Goal: Task Accomplishment & Management: Use online tool/utility

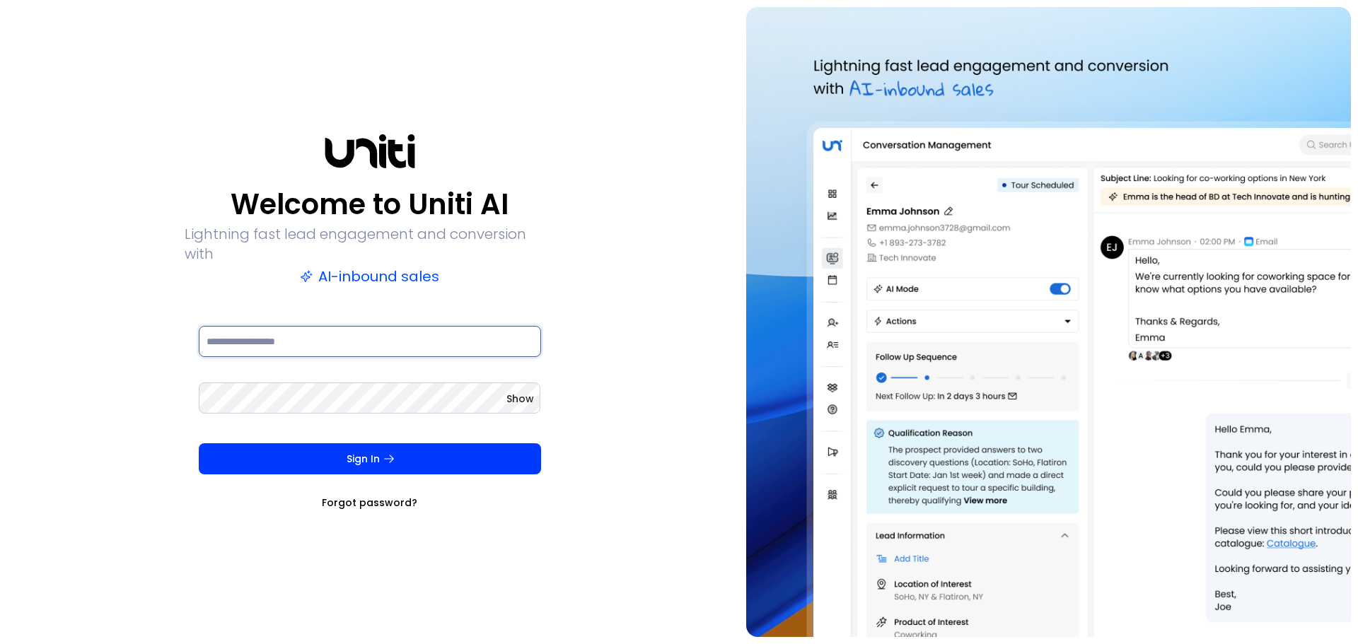
click at [260, 334] on input at bounding box center [370, 341] width 342 height 31
type input "**********"
click at [199, 443] on button "Sign In" at bounding box center [370, 458] width 342 height 31
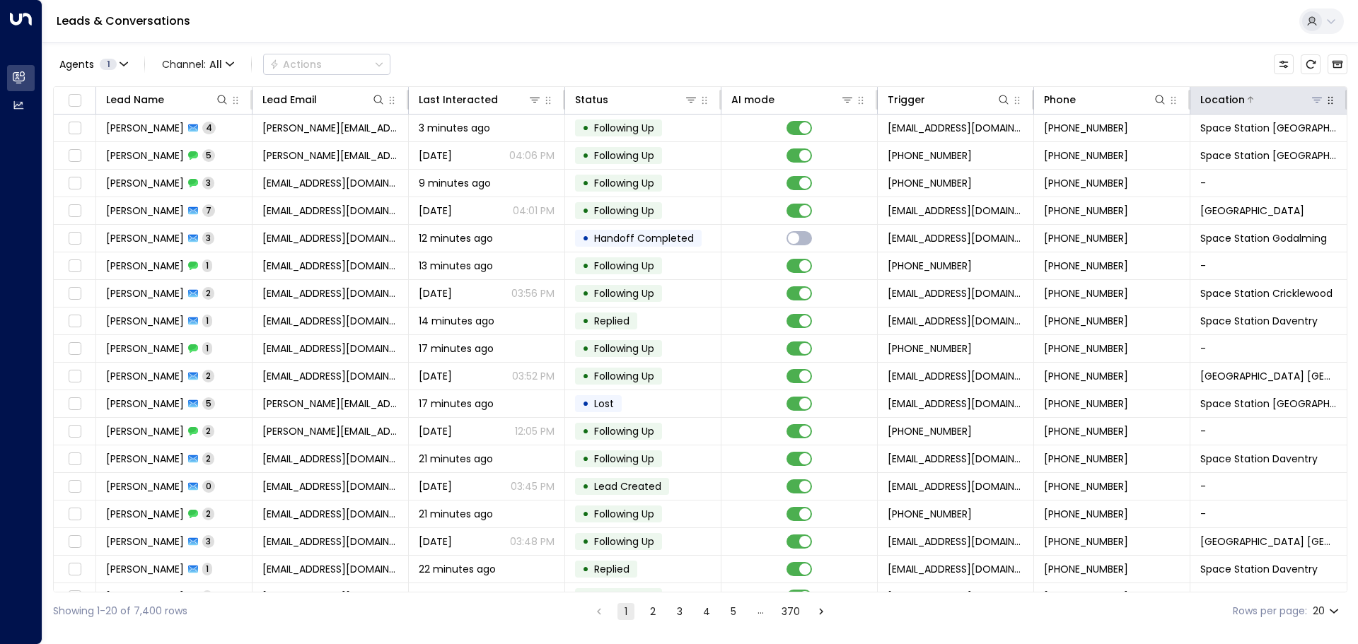
click at [1311, 96] on icon at bounding box center [1316, 99] width 11 height 11
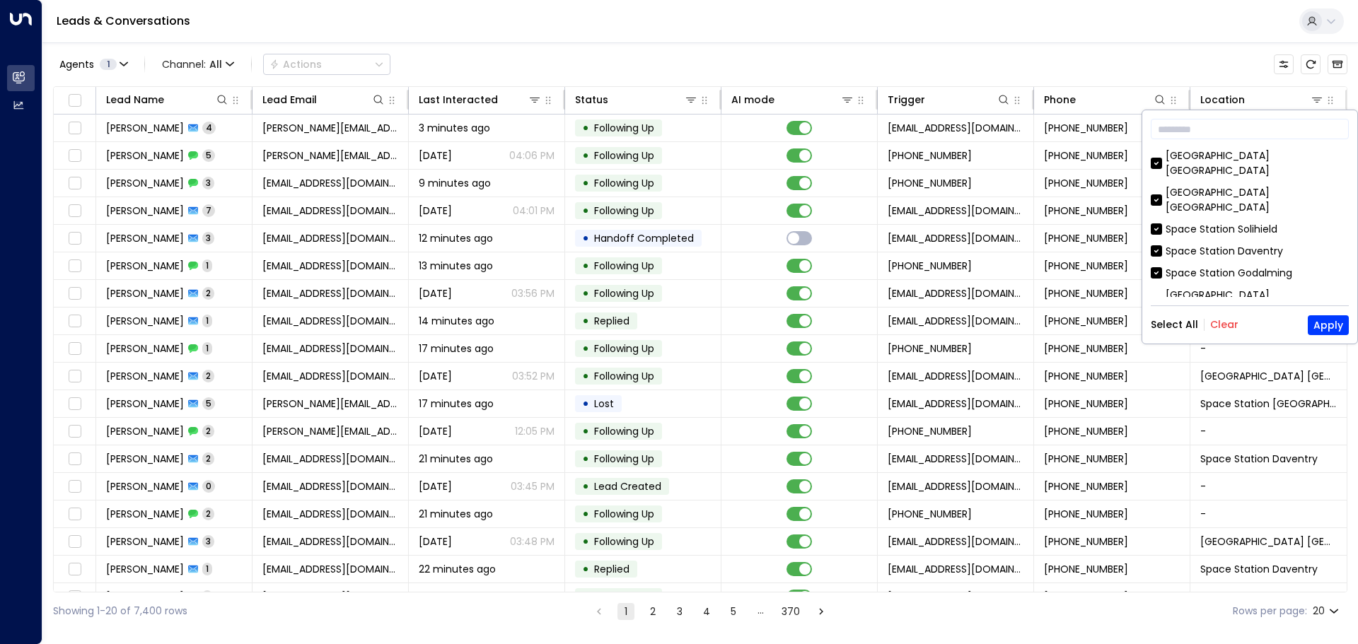
click at [1221, 325] on button "Clear" at bounding box center [1224, 324] width 28 height 11
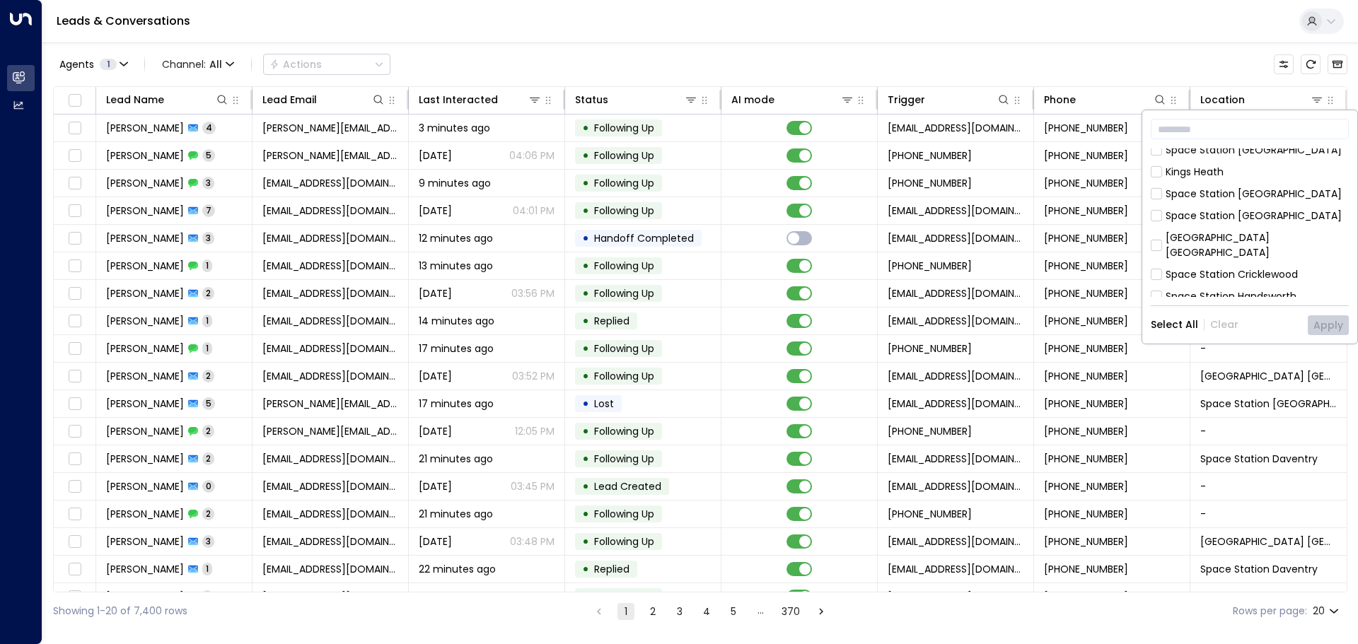
scroll to position [354, 0]
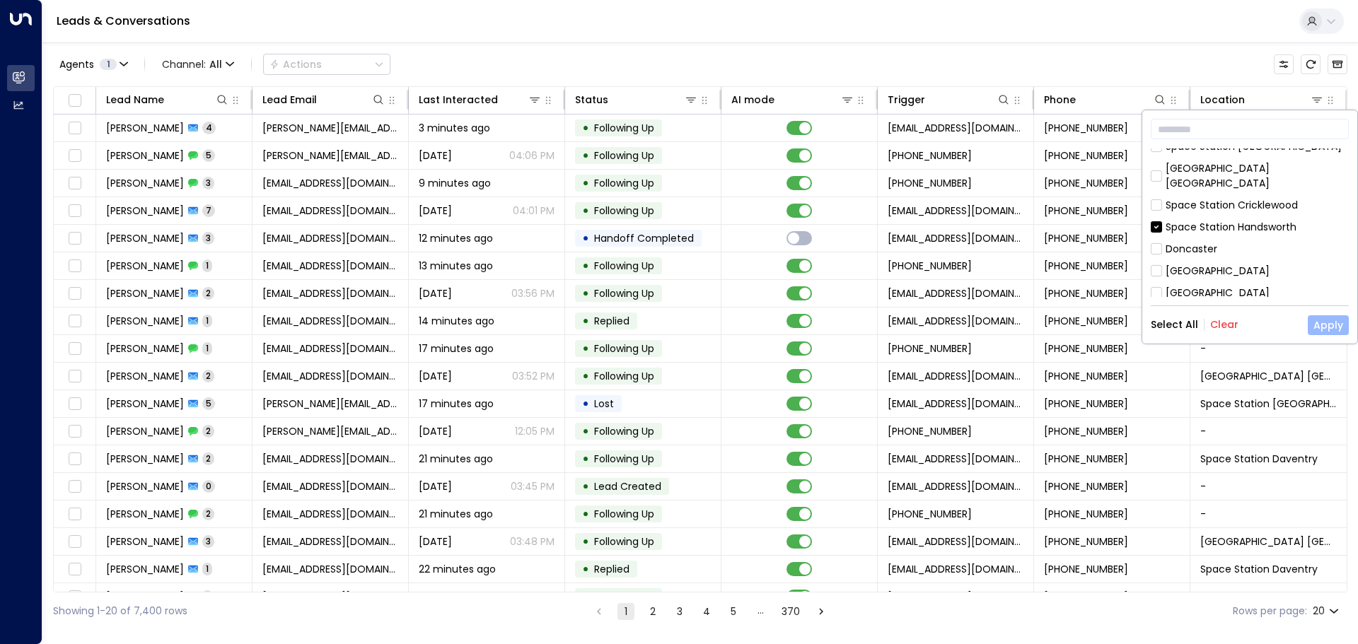
click at [1329, 326] on button "Apply" at bounding box center [1328, 325] width 41 height 20
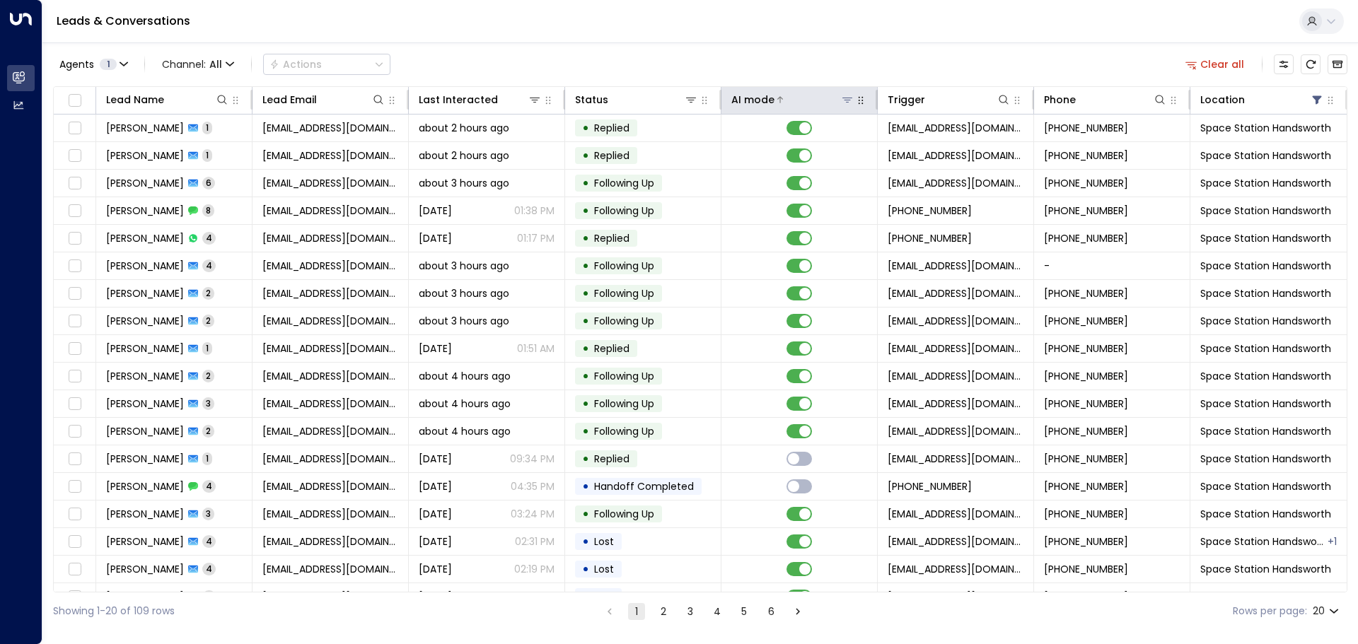
click at [845, 98] on icon at bounding box center [847, 100] width 10 height 5
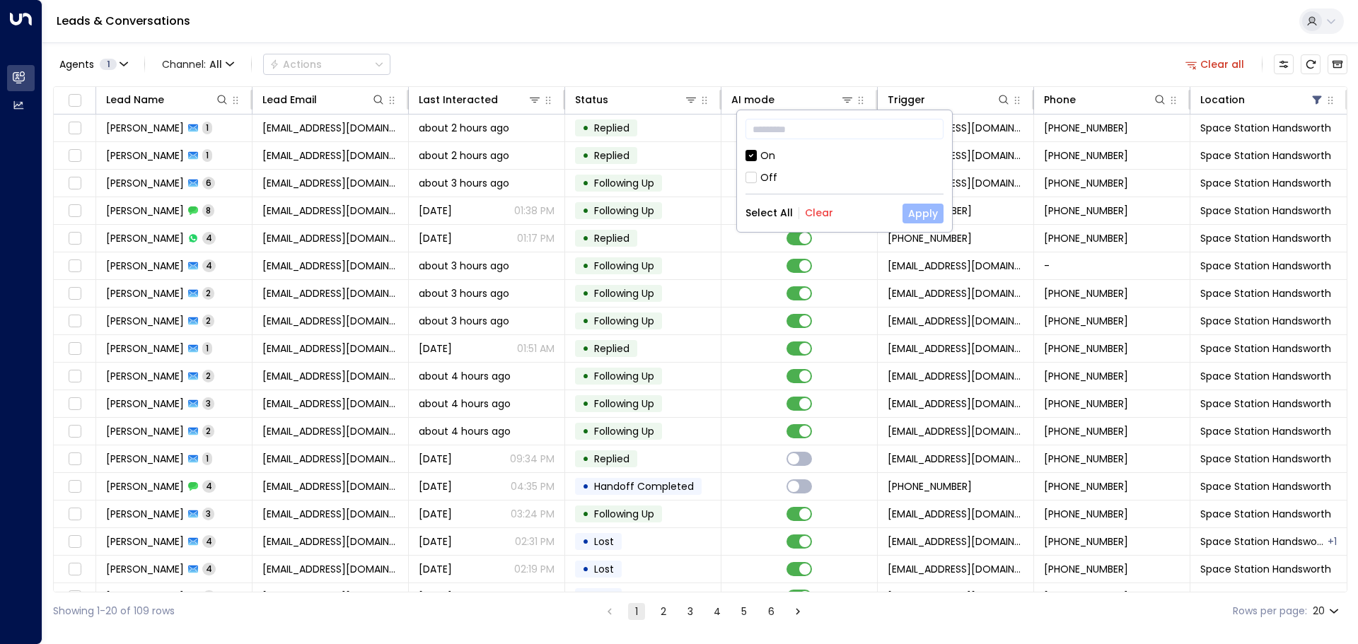
click at [930, 209] on button "Apply" at bounding box center [922, 214] width 41 height 20
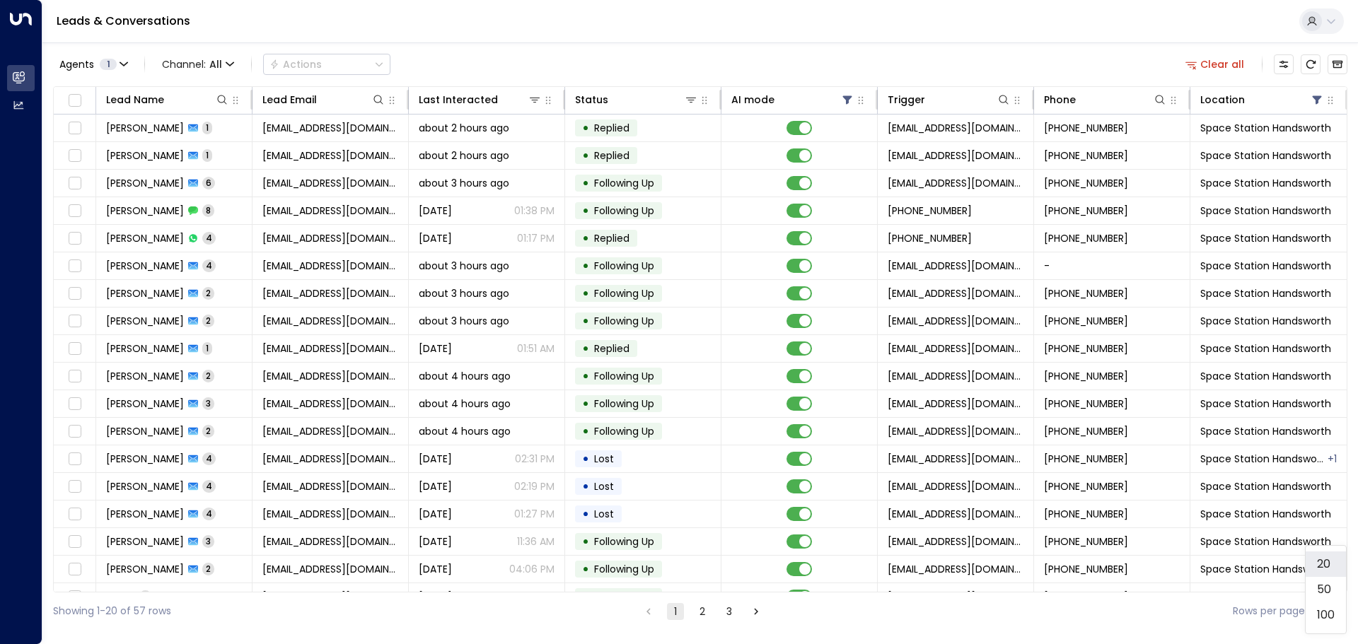
click at [1339, 614] on body "Overview Leads & Conversations Leads & Conversations Analytics Analytics Leads …" at bounding box center [679, 315] width 1358 height 630
click at [1325, 617] on li "100" at bounding box center [1325, 614] width 40 height 25
type input "***"
